Goal: Information Seeking & Learning: Learn about a topic

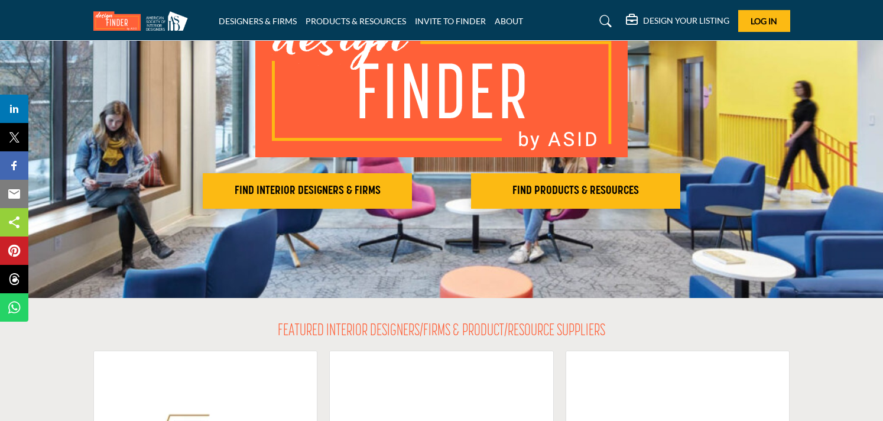
scroll to position [131, 0]
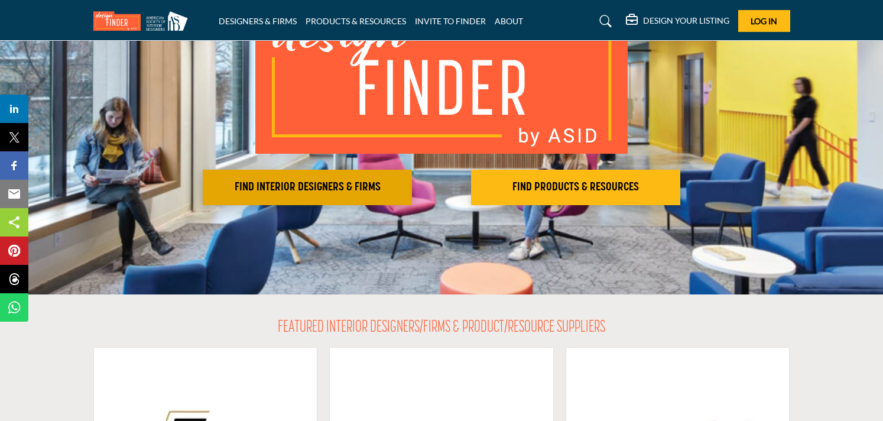
click at [307, 184] on h2 "FIND INTERIOR DESIGNERS & FIRMS" at bounding box center [307, 187] width 202 height 14
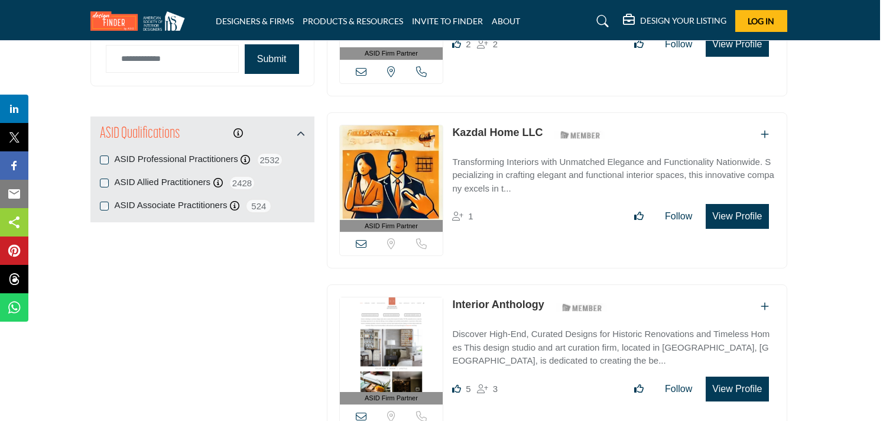
scroll to position [1254, 3]
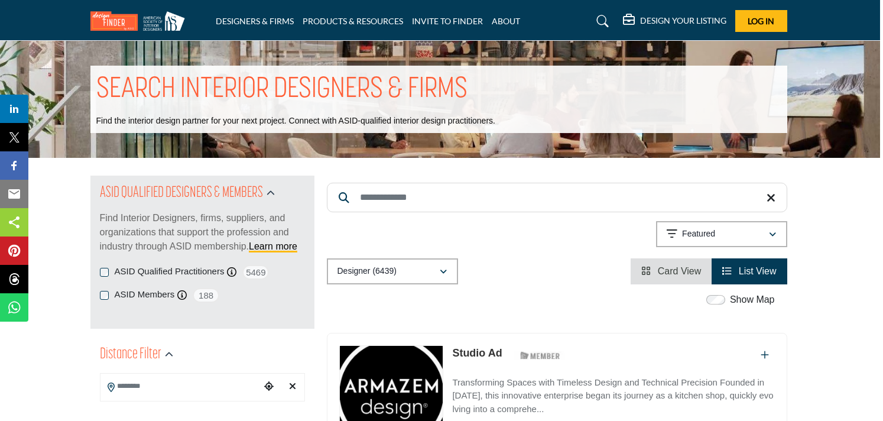
scroll to position [0, 3]
click at [147, 292] on label "ASID Members" at bounding box center [145, 295] width 60 height 14
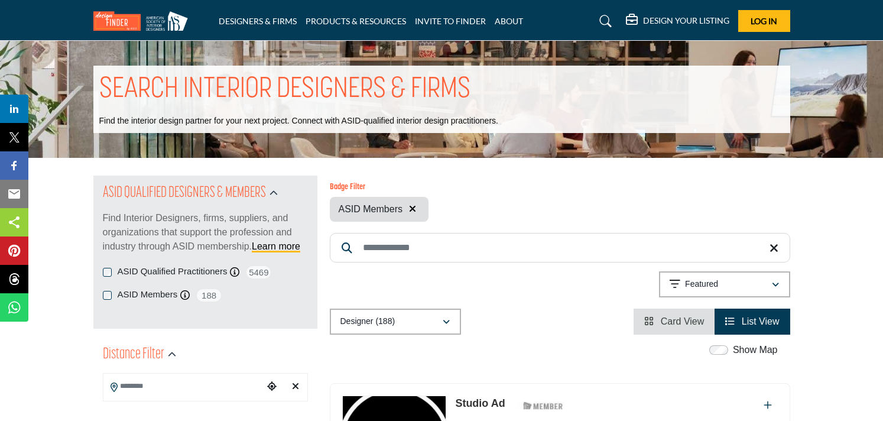
click at [693, 284] on p "Featured" at bounding box center [701, 284] width 33 height 12
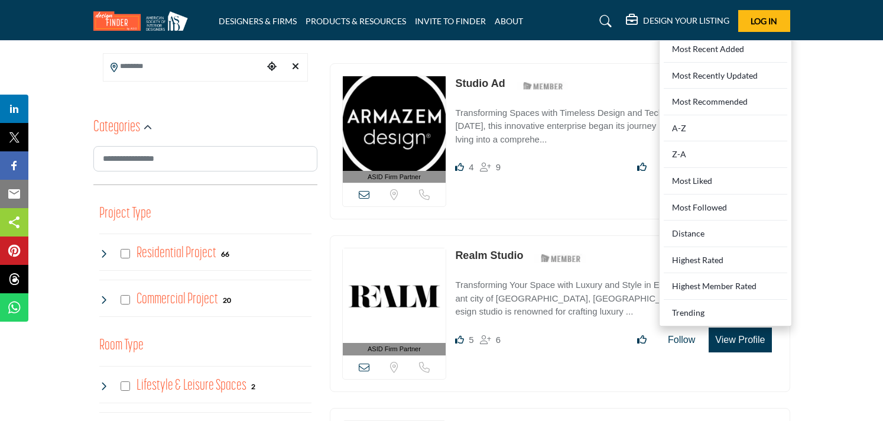
scroll to position [324, 0]
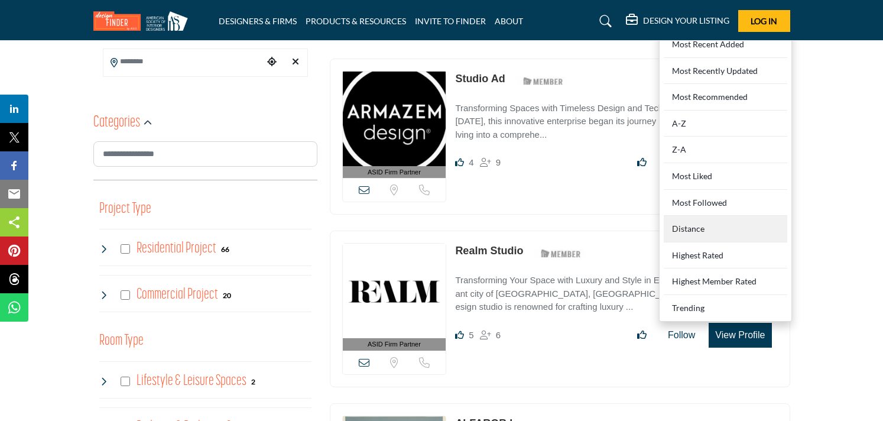
click at [693, 225] on div "Distance" at bounding box center [725, 229] width 123 height 27
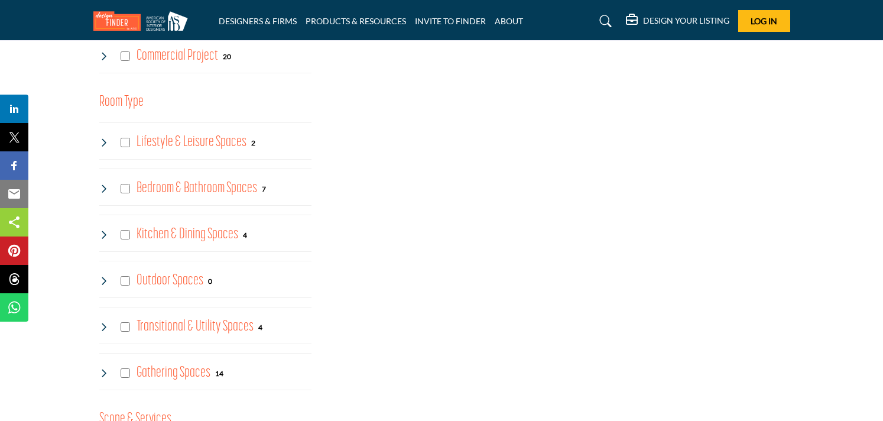
scroll to position [635, 0]
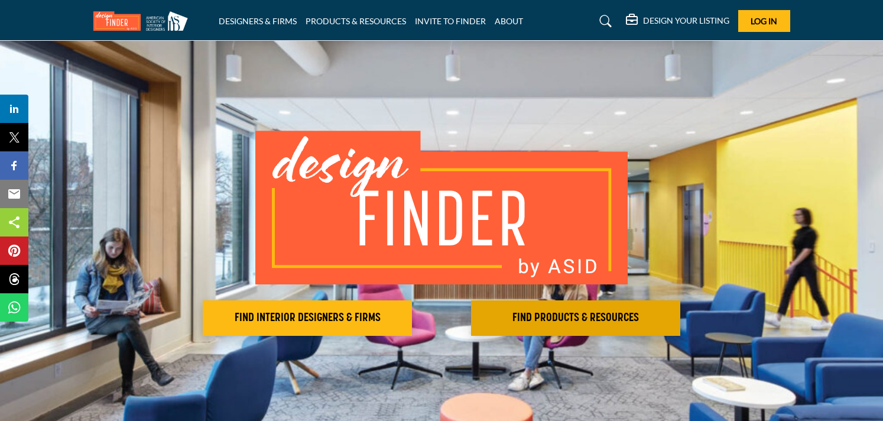
click at [580, 318] on h2 "FIND PRODUCTS & RESOURCES" at bounding box center [575, 318] width 202 height 14
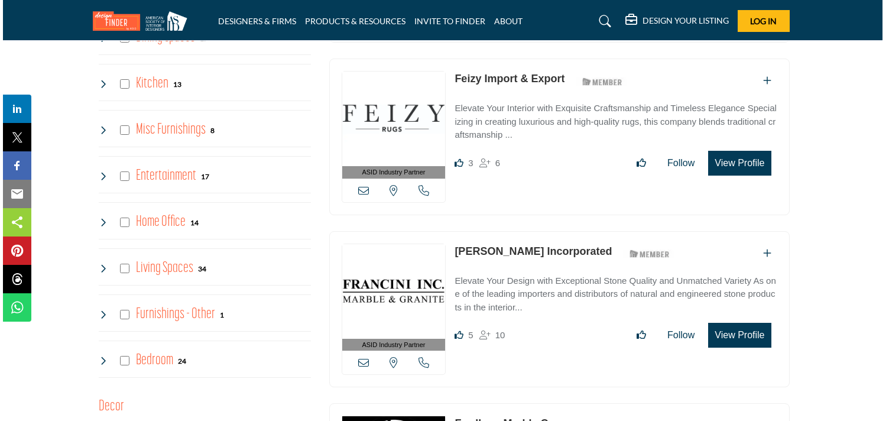
scroll to position [1136, 4]
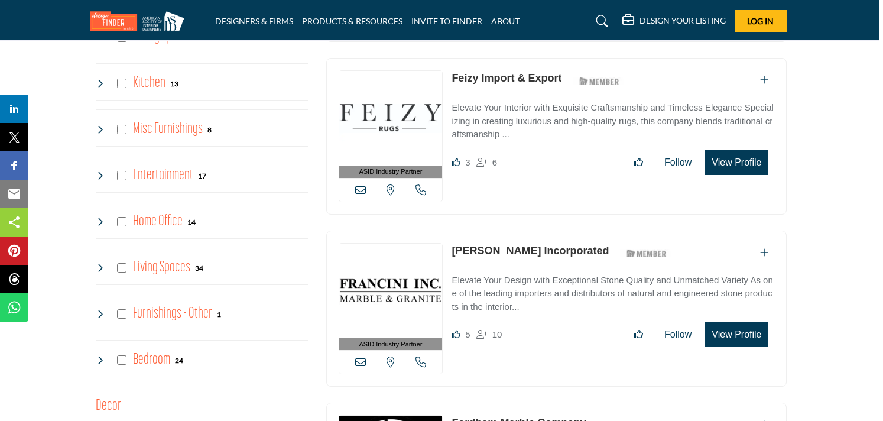
click at [733, 159] on button "View Profile" at bounding box center [736, 162] width 63 height 25
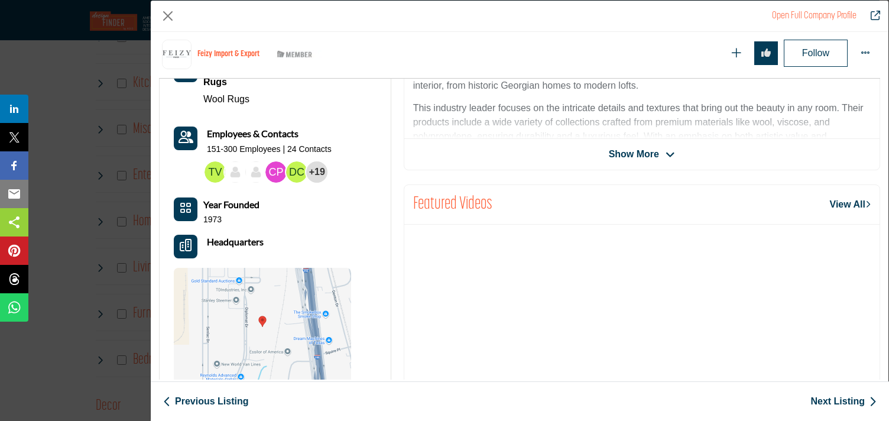
scroll to position [412, 0]
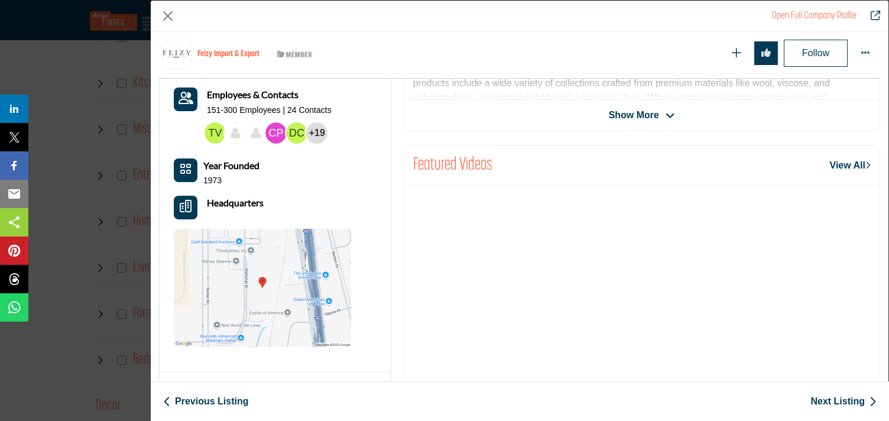
click at [184, 200] on icon "Headquarter icon" at bounding box center [186, 206] width 12 height 12
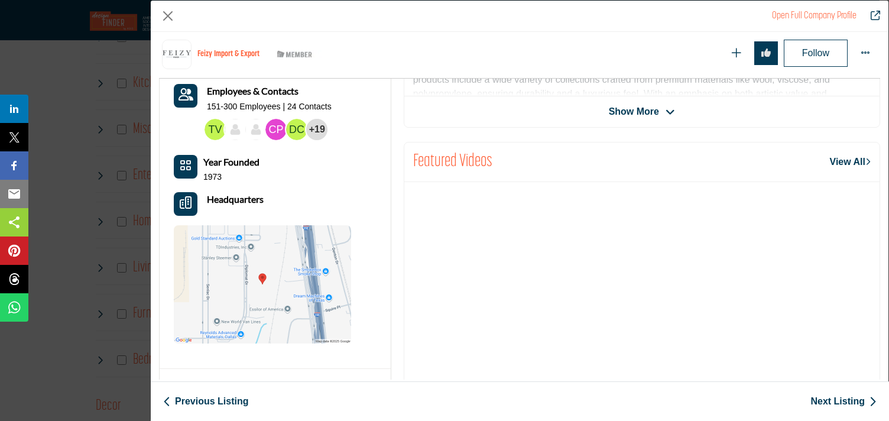
click at [238, 197] on b "Headquarters" at bounding box center [235, 199] width 57 height 14
click at [194, 199] on button "Headquarter icon" at bounding box center [186, 204] width 24 height 24
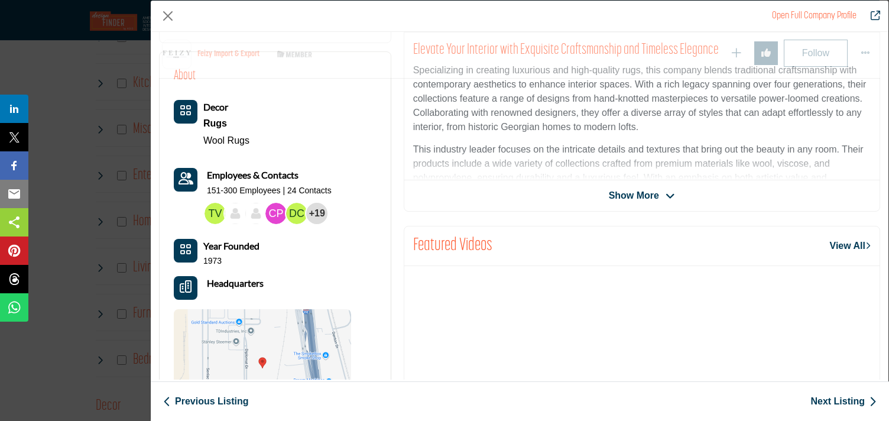
scroll to position [332, 0]
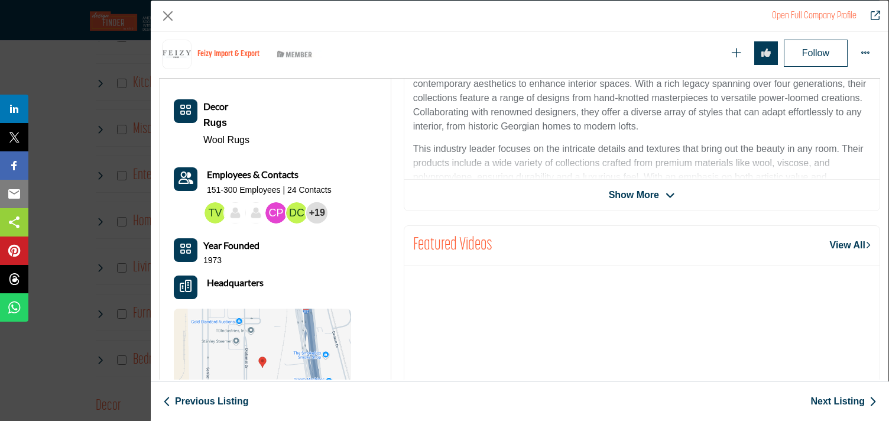
click at [637, 194] on span "Show More" at bounding box center [634, 195] width 50 height 14
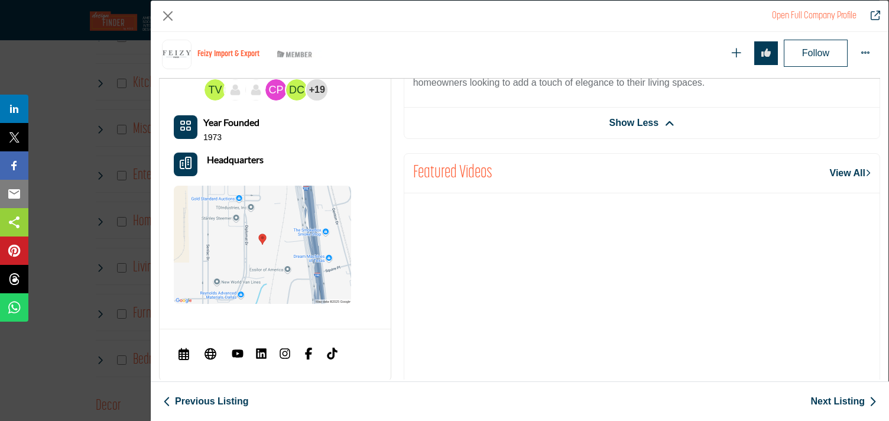
scroll to position [453, 0]
click at [187, 161] on icon "Headquarter icon" at bounding box center [186, 164] width 12 height 12
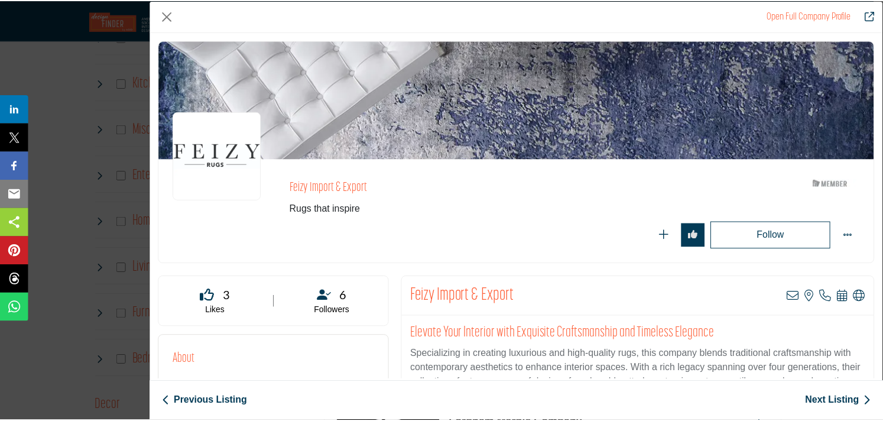
scroll to position [0, 0]
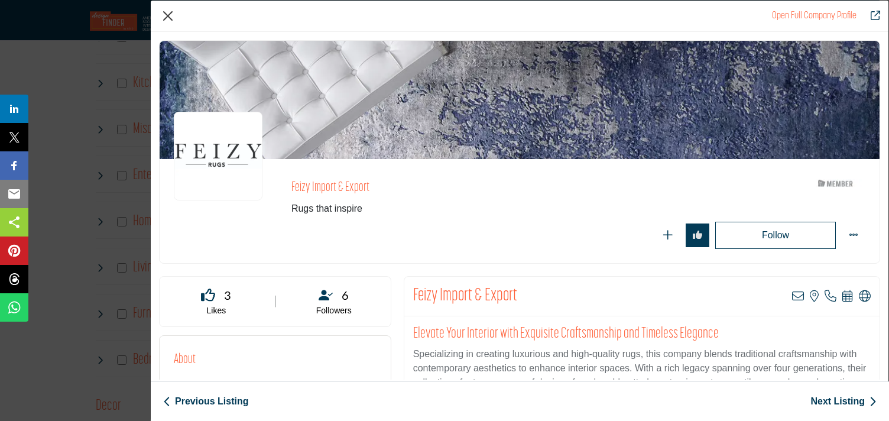
click at [168, 13] on button "Close" at bounding box center [168, 16] width 18 height 18
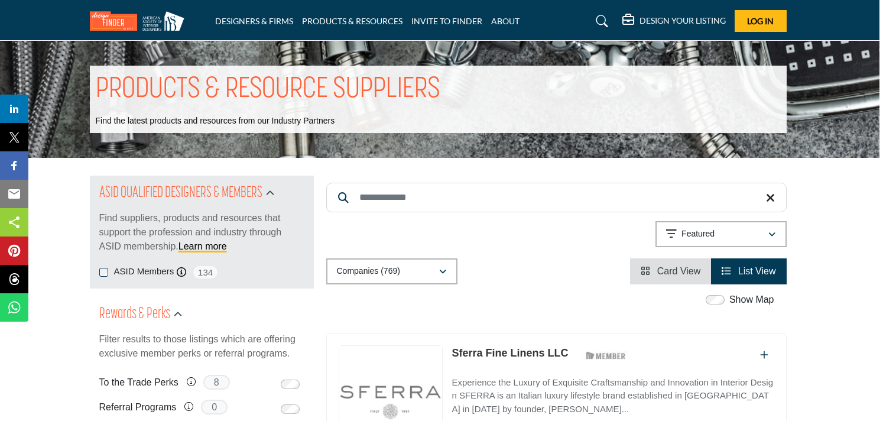
scroll to position [0, 4]
